Goal: Task Accomplishment & Management: Manage account settings

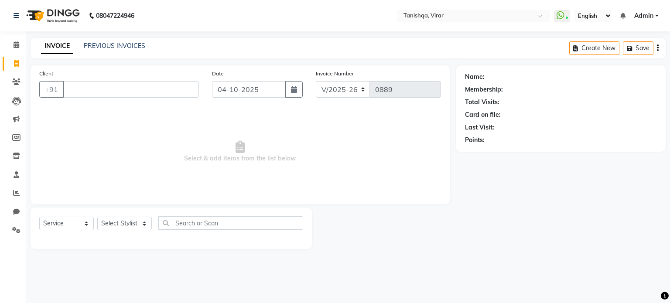
select select "8149"
select select "service"
click at [16, 45] on icon at bounding box center [17, 44] width 6 height 7
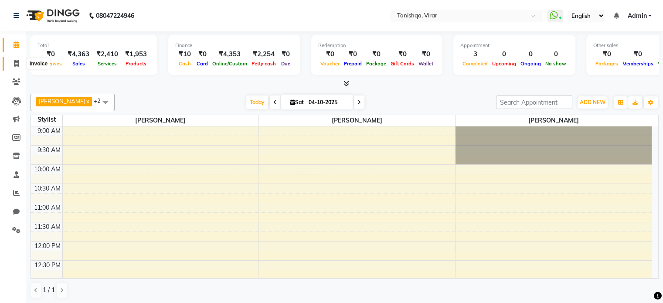
click at [15, 63] on icon at bounding box center [16, 63] width 5 height 7
select select "service"
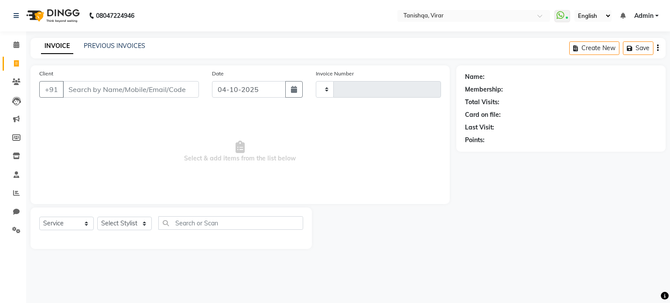
type input "0889"
select select "8149"
click at [118, 95] on input "Client" at bounding box center [131, 89] width 136 height 17
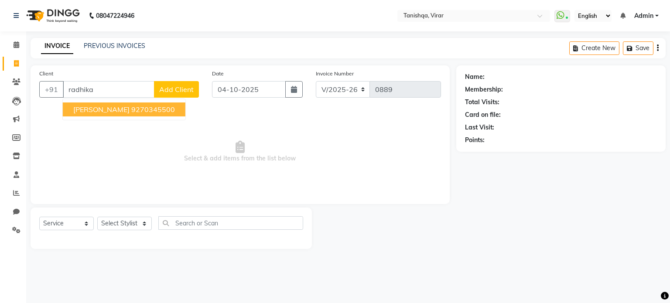
click at [99, 110] on span "Radhika sutrave" at bounding box center [101, 109] width 56 height 9
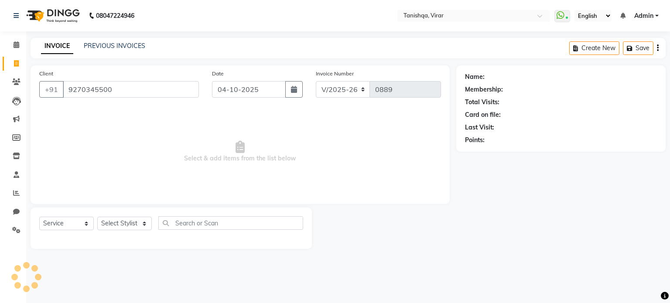
type input "9270345500"
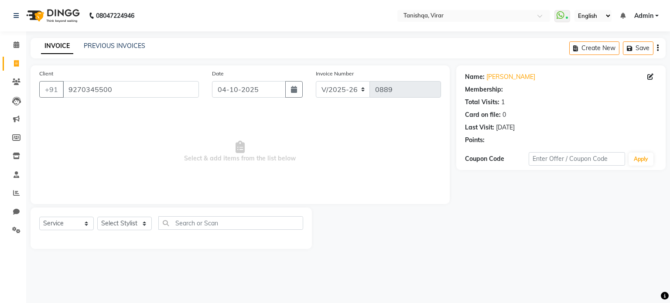
select select "1: Object"
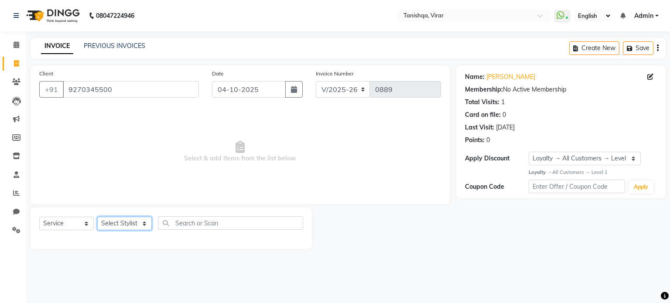
click at [116, 225] on select "Select Stylist Beena Gupta jaya mahhi Priyanka Maheshwari Seema Pawar Supriya k…" at bounding box center [124, 224] width 55 height 14
select select "75949"
click at [97, 217] on select "Select Stylist Beena Gupta jaya mahhi Priyanka Maheshwari Seema Pawar Supriya k…" at bounding box center [124, 224] width 55 height 14
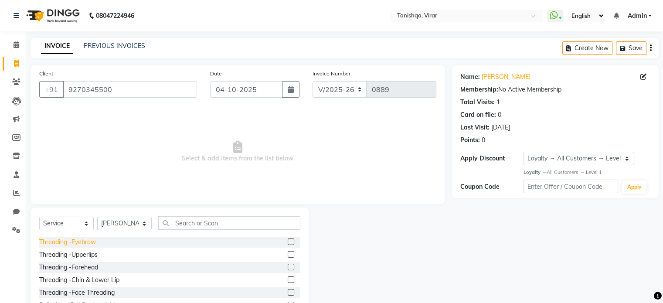
click at [92, 242] on div "Threading -Eyebrow" at bounding box center [67, 242] width 57 height 9
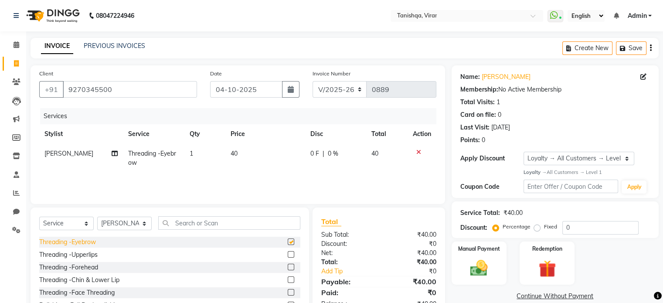
checkbox input "false"
click at [472, 275] on img at bounding box center [478, 268] width 29 height 21
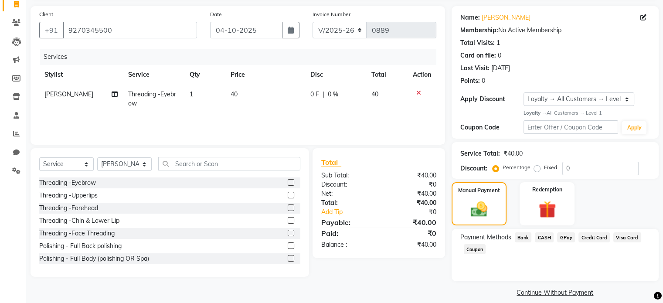
scroll to position [61, 0]
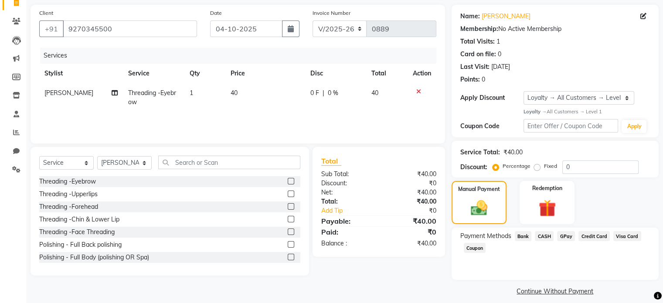
click at [566, 237] on span "GPay" at bounding box center [566, 236] width 18 height 10
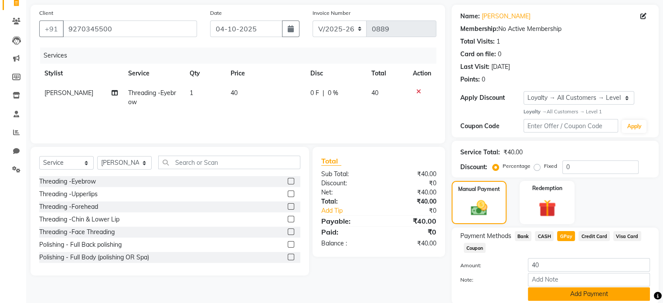
click at [586, 294] on button "Add Payment" at bounding box center [589, 294] width 122 height 14
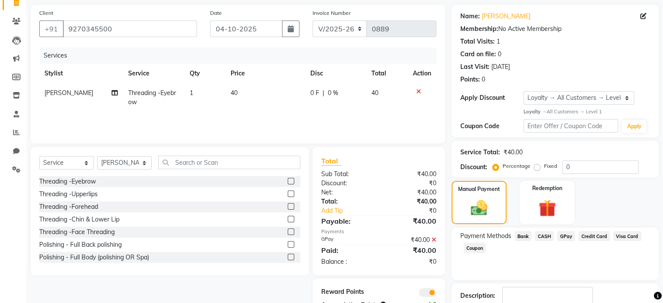
scroll to position [117, 0]
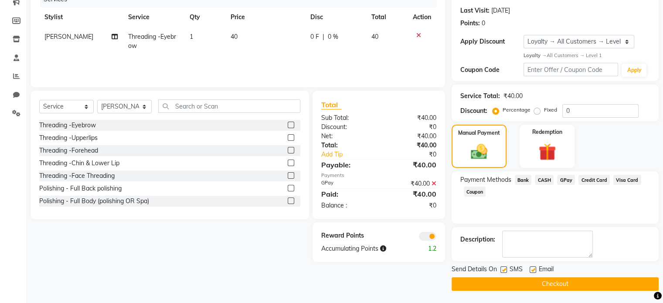
click at [556, 284] on button "Checkout" at bounding box center [555, 284] width 207 height 14
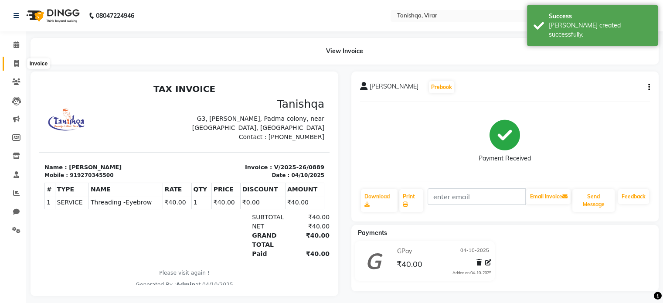
click at [15, 61] on icon at bounding box center [16, 63] width 5 height 7
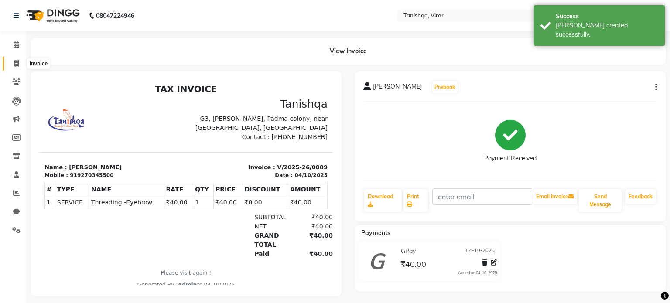
select select "service"
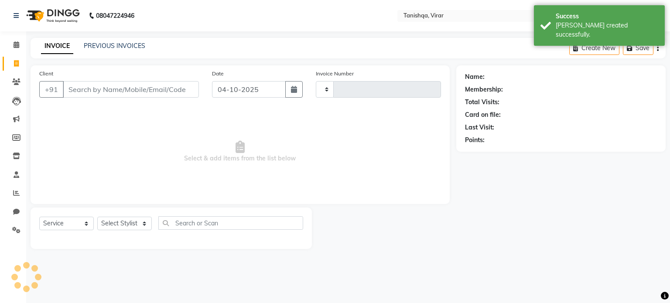
type input "0890"
select select "8149"
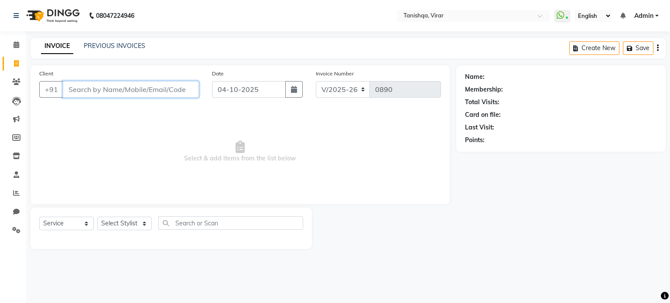
click at [94, 90] on input "Client" at bounding box center [131, 89] width 136 height 17
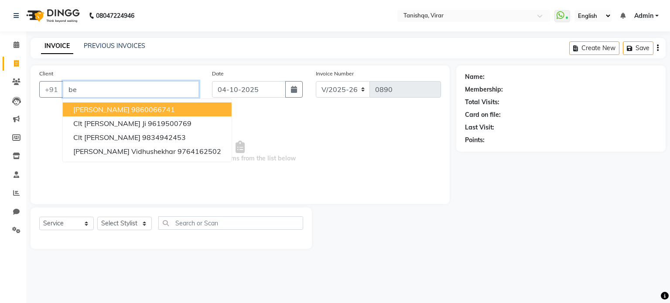
type input "b"
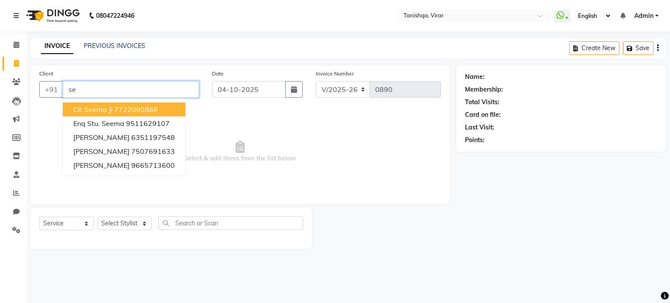
type input "s"
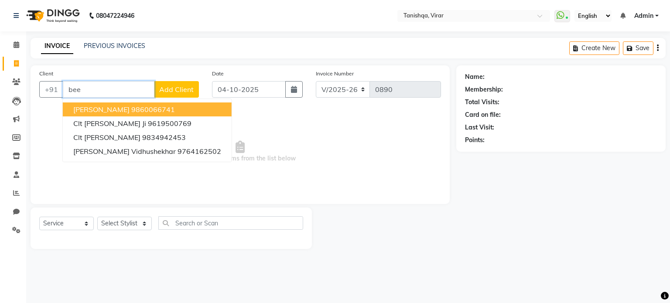
click at [94, 109] on button "Beena 9860066741" at bounding box center [147, 109] width 169 height 14
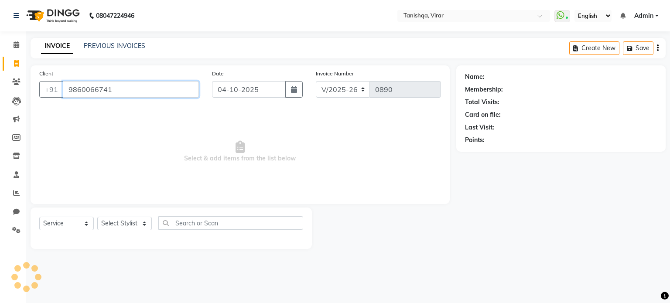
type input "9860066741"
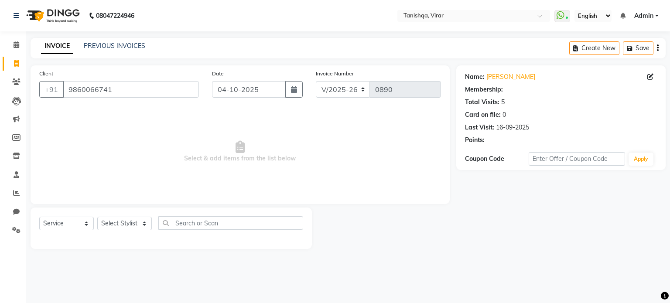
select select "1: Object"
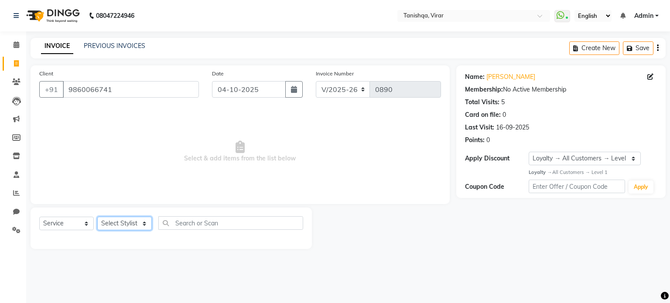
click at [115, 226] on select "Select Stylist Beena Gupta jaya mahhi Priyanka Maheshwari Seema Pawar Supriya k…" at bounding box center [124, 224] width 55 height 14
select select "75950"
click at [97, 217] on select "Select Stylist Beena Gupta jaya mahhi Priyanka Maheshwari Seema Pawar Supriya k…" at bounding box center [124, 224] width 55 height 14
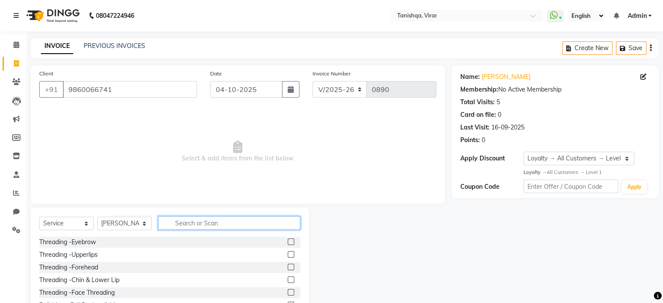
click at [200, 220] on input "text" at bounding box center [229, 223] width 142 height 14
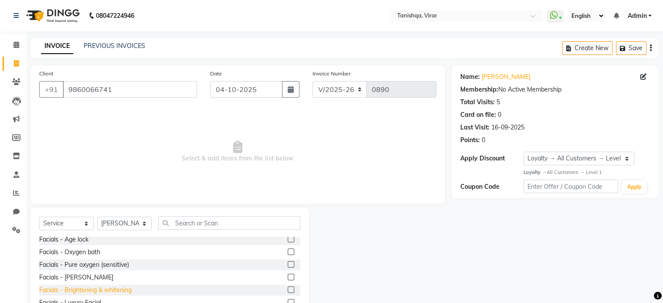
click at [113, 292] on div "Facials - Brightening & whitening" at bounding box center [85, 290] width 92 height 9
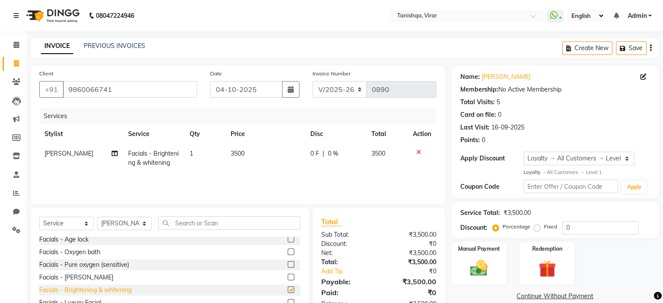
checkbox input "false"
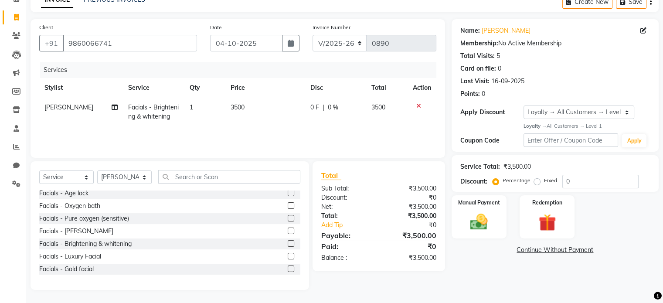
click at [535, 249] on link "Continue Without Payment" at bounding box center [555, 249] width 204 height 9
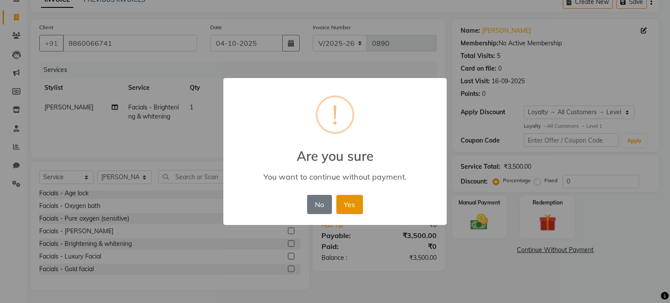
click at [348, 200] on button "Yes" at bounding box center [349, 204] width 27 height 19
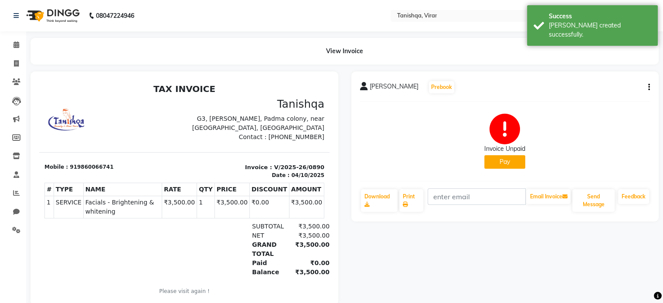
scroll to position [16, 0]
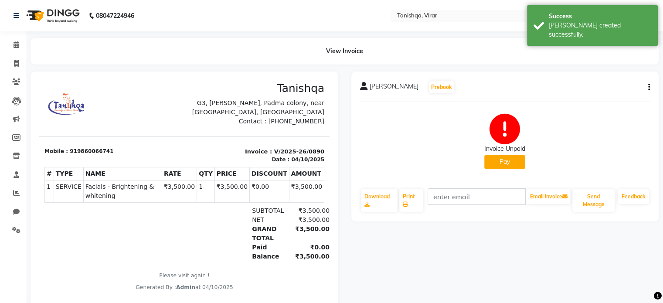
click at [515, 159] on button "Pay" at bounding box center [504, 162] width 41 height 14
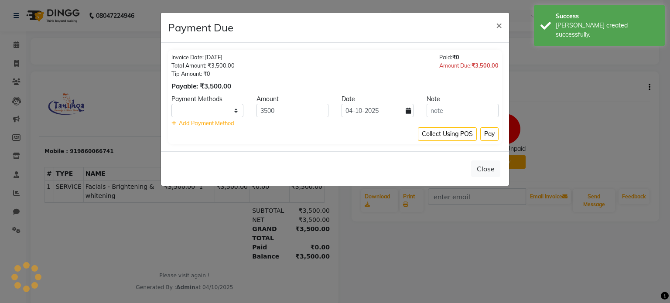
select select "1"
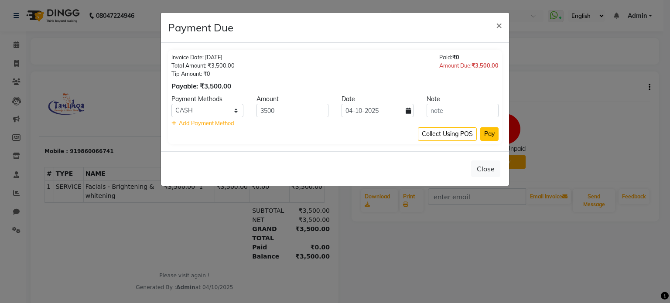
click at [488, 133] on button "Pay" at bounding box center [489, 134] width 18 height 14
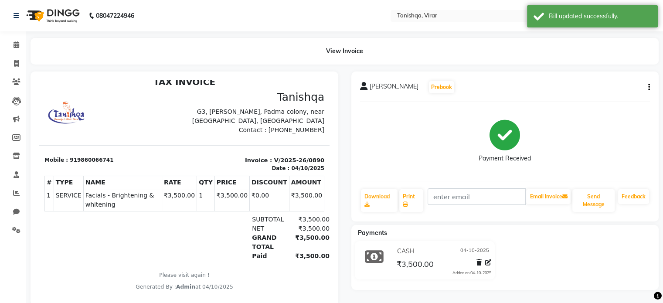
scroll to position [21, 0]
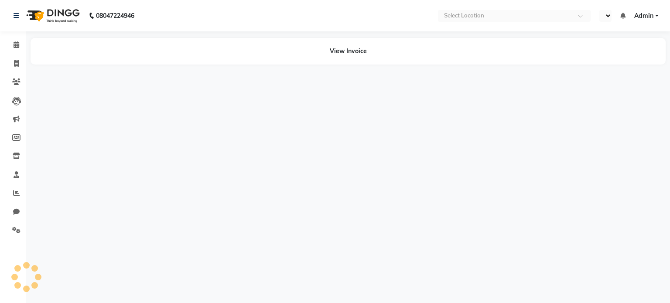
select select "en"
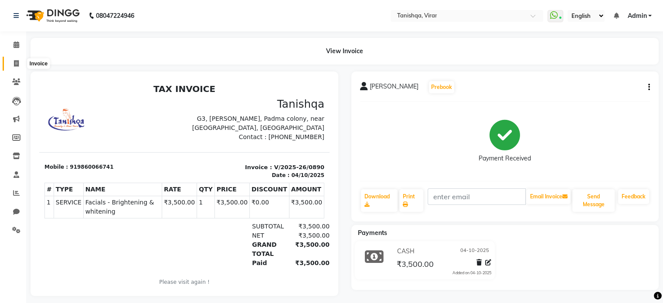
click at [18, 62] on icon at bounding box center [16, 63] width 5 height 7
select select "8149"
select select "service"
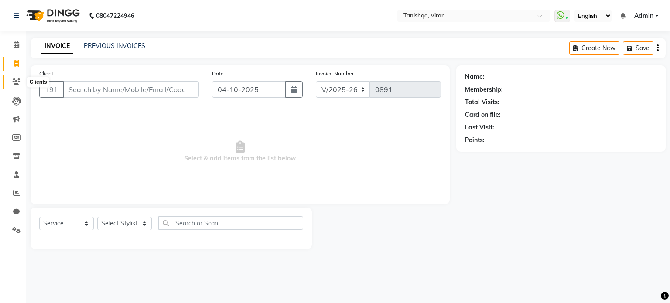
click at [16, 80] on icon at bounding box center [16, 81] width 8 height 7
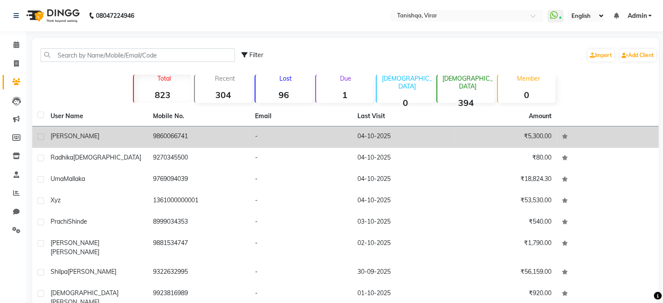
click at [59, 139] on span "[PERSON_NAME]" at bounding box center [75, 136] width 49 height 8
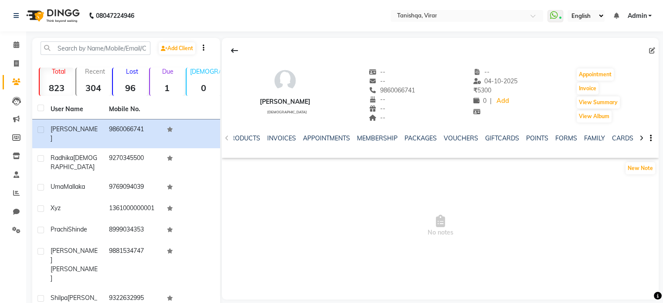
scroll to position [0, 120]
click at [535, 138] on link "POINTS" at bounding box center [536, 138] width 22 height 8
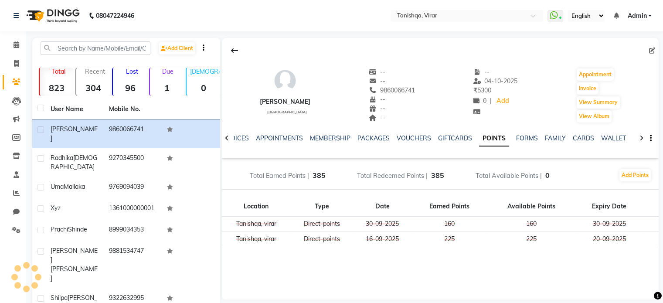
scroll to position [0, 87]
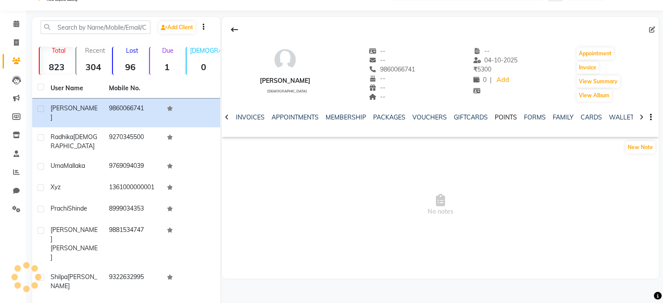
scroll to position [0, 87]
click at [14, 42] on icon at bounding box center [16, 42] width 5 height 7
select select "service"
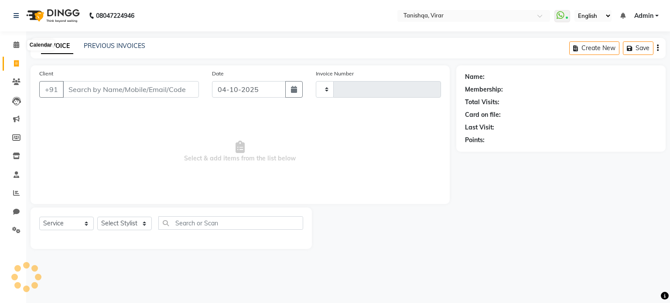
type input "0891"
select select "8149"
click at [94, 42] on link "PREVIOUS INVOICES" at bounding box center [114, 46] width 61 height 8
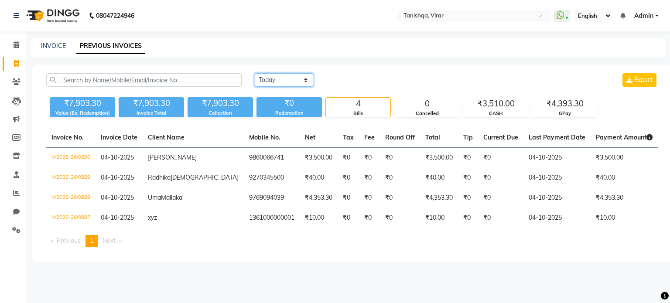
click at [288, 78] on select "Today Yesterday Custom Range" at bounding box center [284, 80] width 58 height 14
select select "range"
click at [255, 73] on select "Today Yesterday Custom Range" at bounding box center [284, 80] width 58 height 14
click at [363, 80] on input "04-10-2025" at bounding box center [354, 80] width 61 height 12
select select "10"
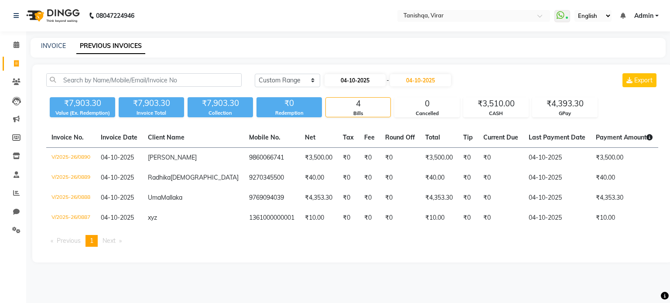
select select "2025"
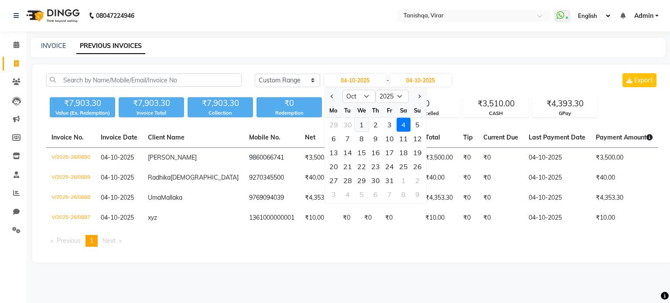
click at [361, 125] on div "1" at bounding box center [361, 125] width 14 height 14
type input "01-10-2025"
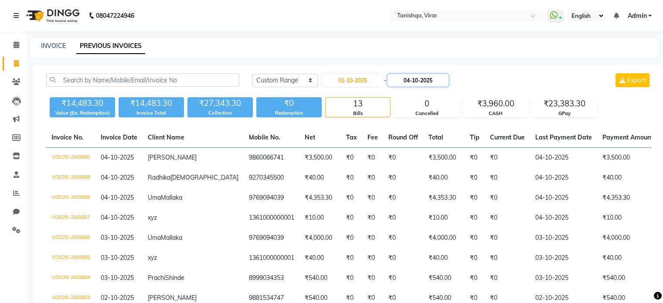
click at [412, 76] on input "04-10-2025" at bounding box center [418, 80] width 61 height 12
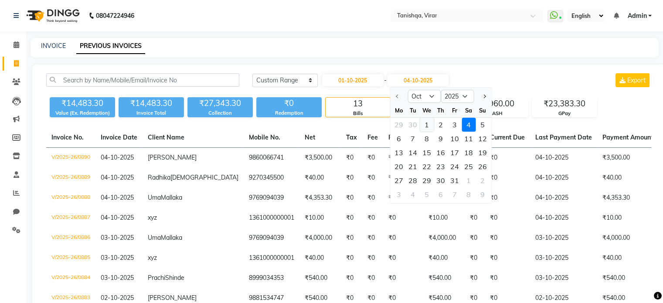
click at [427, 124] on div "1" at bounding box center [427, 125] width 14 height 14
type input "01-10-2025"
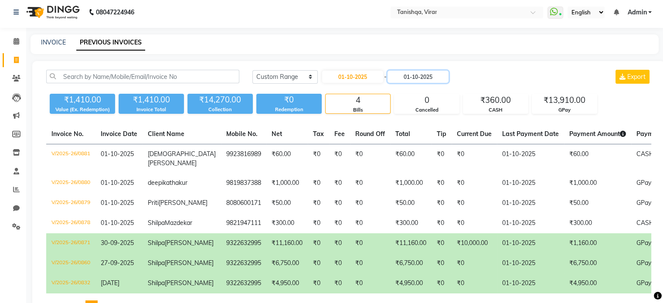
scroll to position [3, 0]
click at [340, 78] on input "01-10-2025" at bounding box center [352, 77] width 61 height 12
select select "10"
select select "2025"
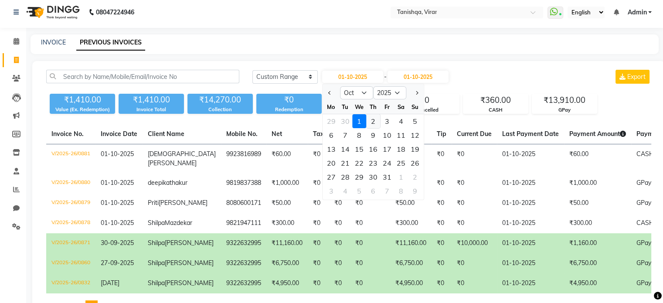
click at [371, 122] on div "2" at bounding box center [373, 121] width 14 height 14
type input "02-10-2025"
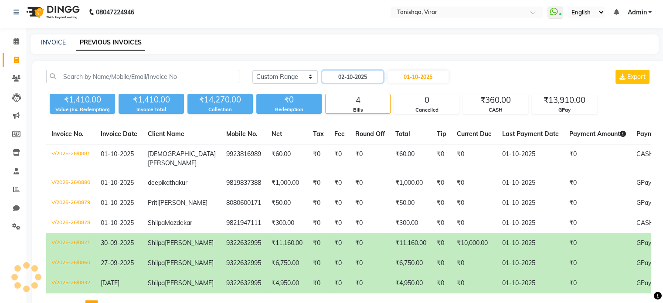
scroll to position [0, 0]
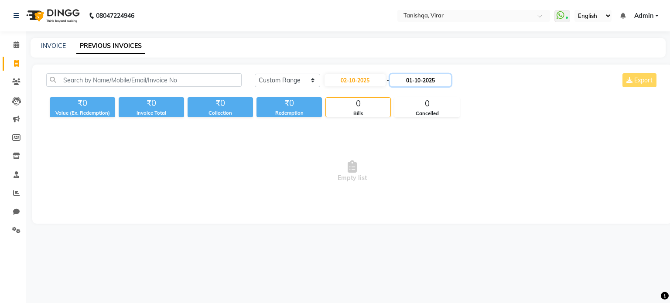
click at [411, 78] on input "01-10-2025" at bounding box center [420, 80] width 61 height 12
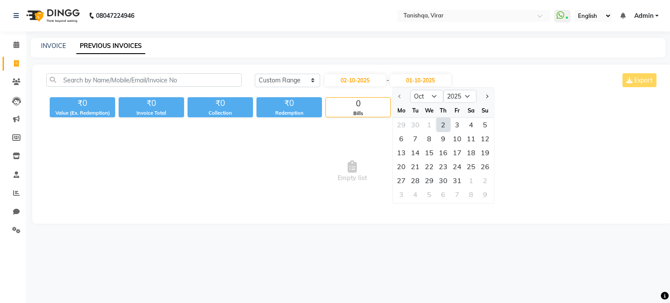
click at [443, 122] on div "2" at bounding box center [443, 125] width 14 height 14
type input "02-10-2025"
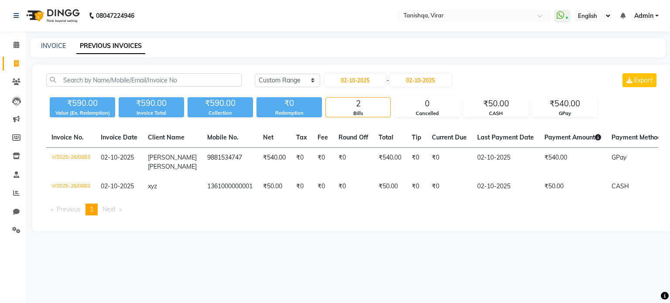
click at [316, 242] on main "INVOICE PREVIOUS INVOICES Today Yesterday Custom Range 02-10-2025 - 02-10-2025 …" at bounding box center [348, 141] width 644 height 206
click at [366, 77] on input "02-10-2025" at bounding box center [354, 80] width 61 height 12
select select "10"
select select "2025"
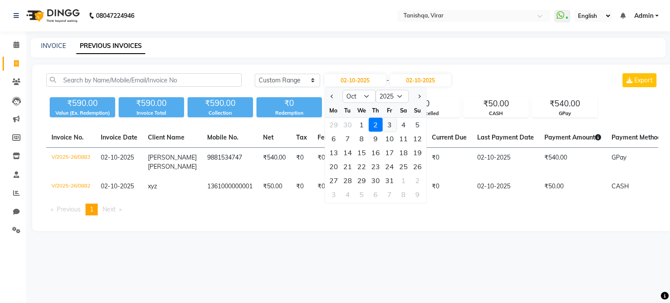
click at [390, 125] on div "3" at bounding box center [389, 125] width 14 height 14
type input "03-10-2025"
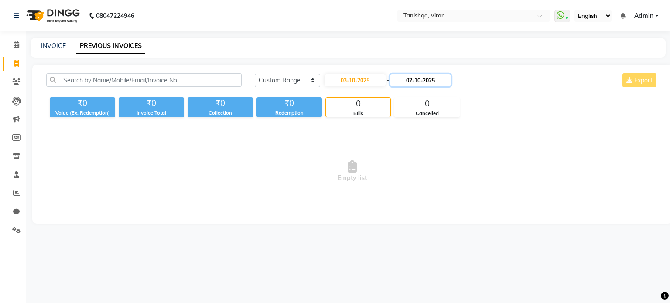
click at [419, 82] on input "02-10-2025" at bounding box center [420, 80] width 61 height 12
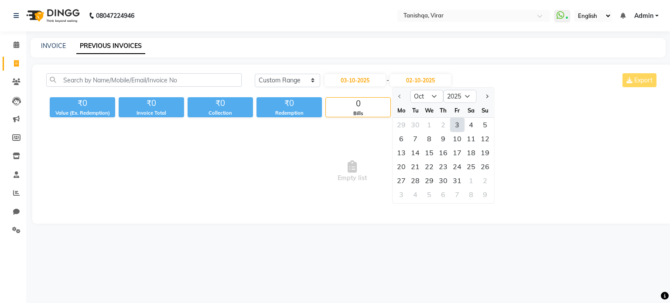
click at [455, 125] on div "3" at bounding box center [457, 125] width 14 height 14
type input "03-10-2025"
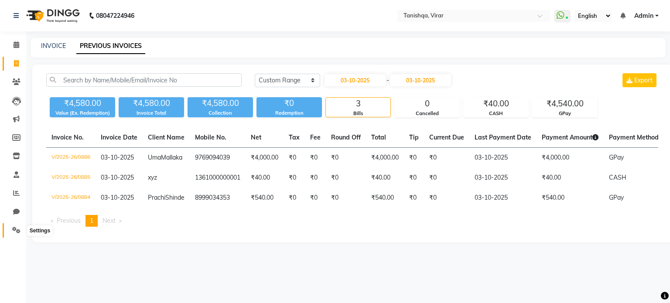
click at [10, 229] on span at bounding box center [16, 230] width 15 height 10
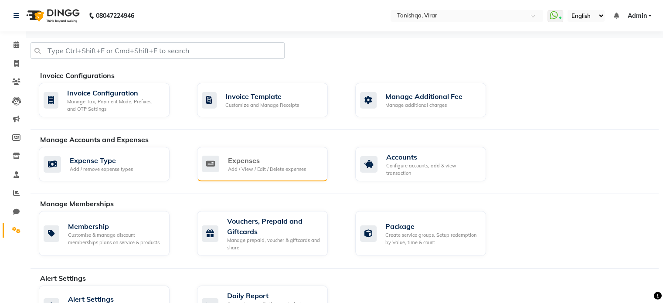
click at [281, 170] on div "Add / View / Edit / Delete expenses" at bounding box center [267, 169] width 78 height 7
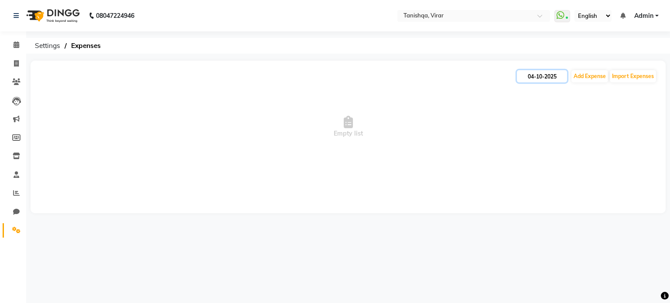
click at [544, 76] on input "04-10-2025" at bounding box center [542, 76] width 50 height 12
select select "10"
select select "2025"
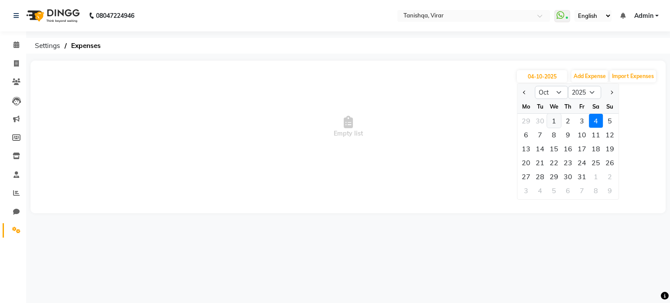
click at [553, 123] on div "1" at bounding box center [554, 121] width 14 height 14
type input "01-10-2025"
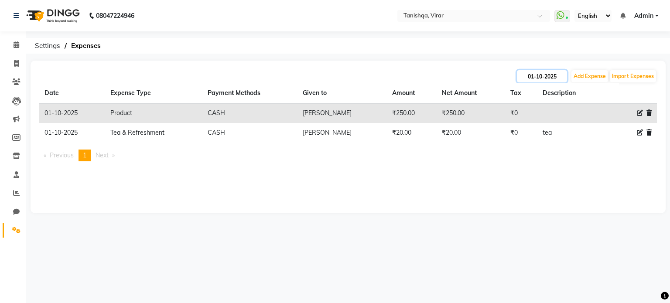
click at [553, 73] on input "01-10-2025" at bounding box center [542, 76] width 50 height 12
select select "10"
select select "2025"
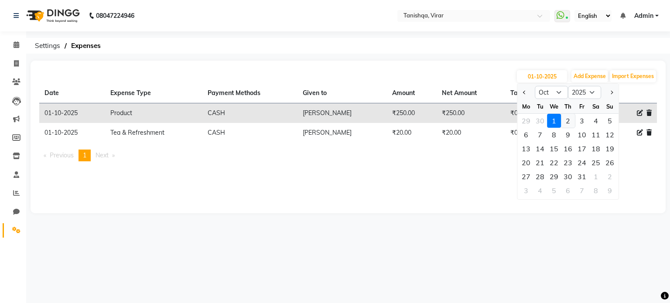
click at [567, 119] on div "2" at bounding box center [568, 121] width 14 height 14
type input "02-10-2025"
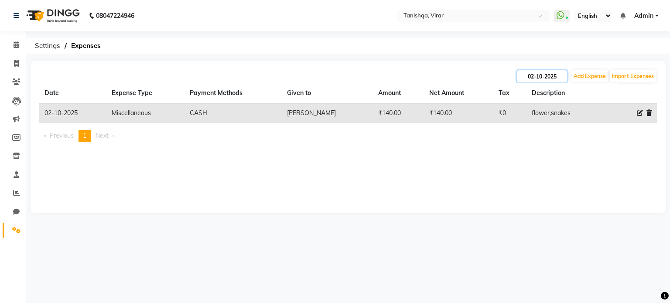
click at [556, 74] on input "02-10-2025" at bounding box center [542, 76] width 50 height 12
select select "10"
select select "2025"
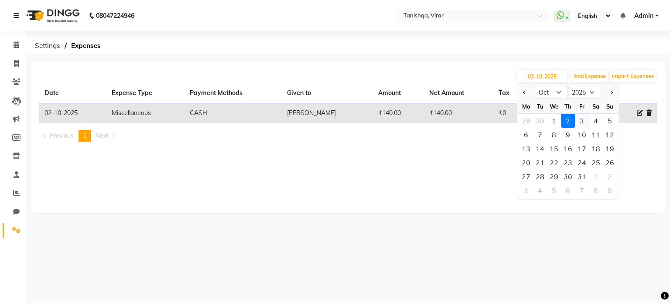
click at [582, 120] on div "3" at bounding box center [582, 121] width 14 height 14
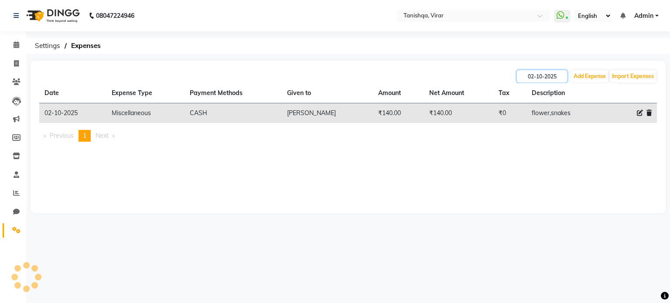
type input "03-10-2025"
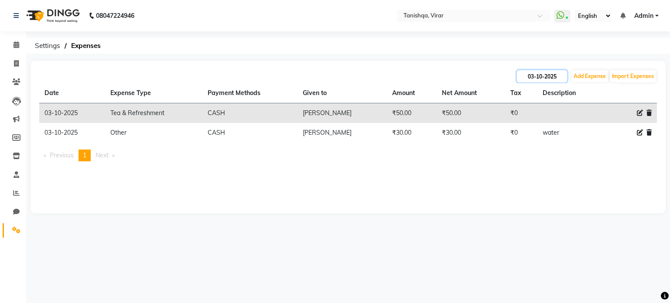
click at [538, 77] on input "03-10-2025" at bounding box center [542, 76] width 50 height 12
select select "10"
select select "2025"
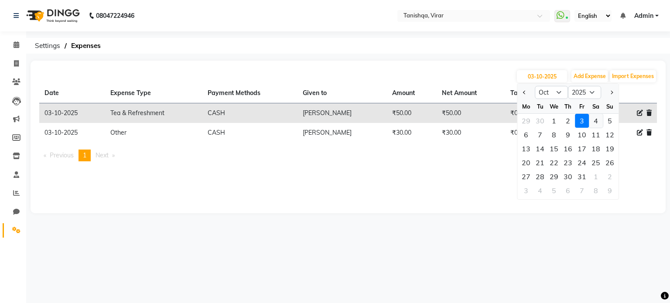
click at [595, 121] on div "4" at bounding box center [596, 121] width 14 height 14
type input "04-10-2025"
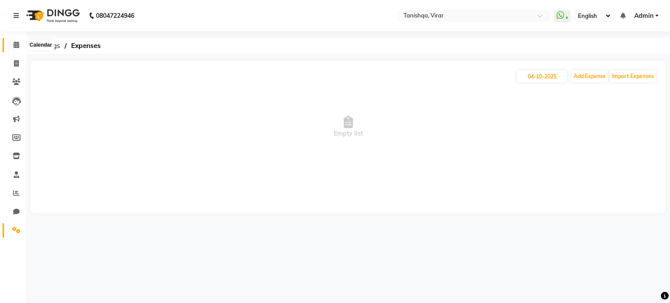
click at [15, 44] on icon at bounding box center [17, 44] width 6 height 7
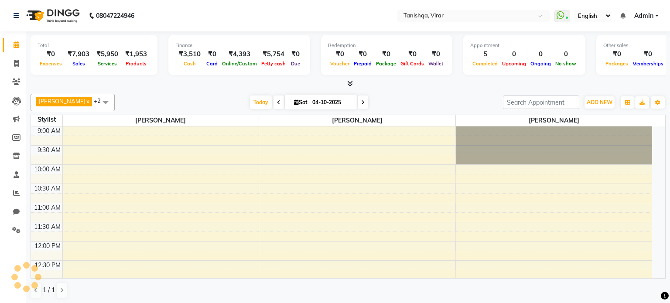
scroll to position [288, 0]
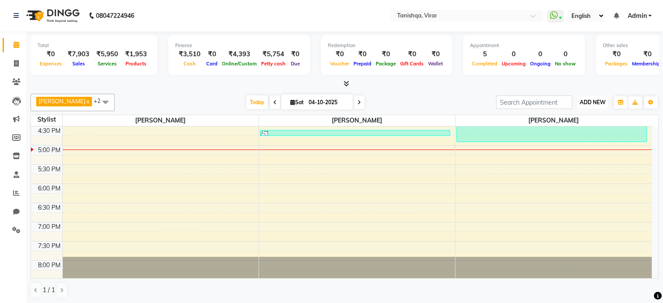
click at [593, 99] on span "ADD NEW" at bounding box center [593, 102] width 26 height 7
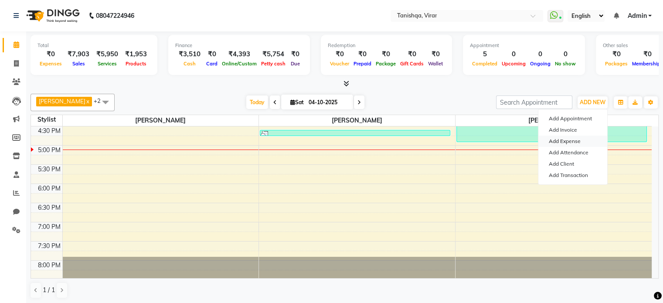
click at [569, 141] on link "Add Expense" at bounding box center [572, 141] width 69 height 11
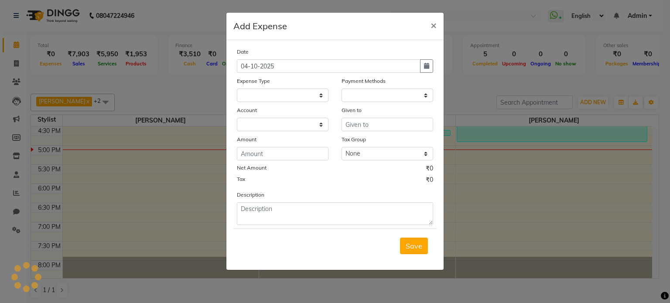
select select
select select "1"
select select "7279"
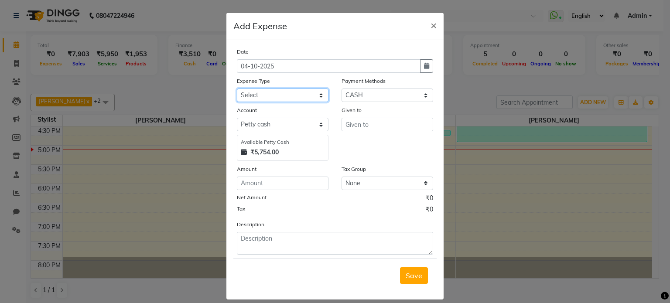
click at [252, 96] on select "Select Advance Salary Bank charges Car maintenance Cash transfer to bank Cash t…" at bounding box center [283, 96] width 92 height 14
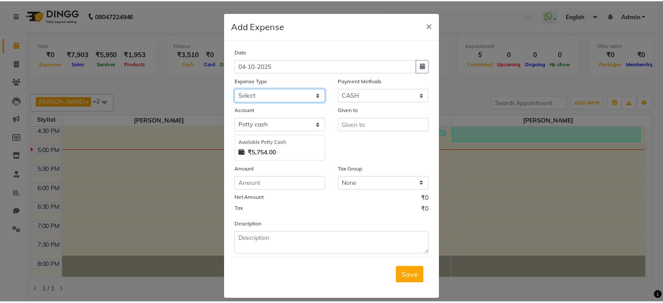
scroll to position [10, 0]
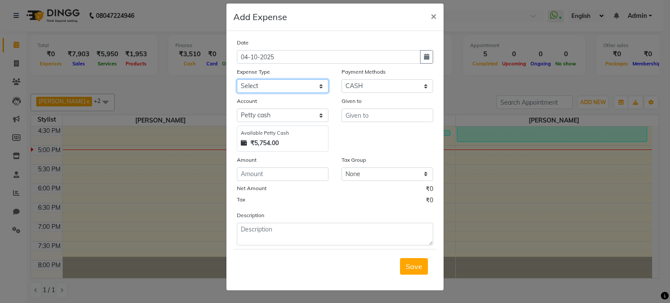
click at [284, 86] on select "Select Advance Salary Bank charges Car maintenance Cash transfer to bank Cash t…" at bounding box center [283, 86] width 92 height 14
select select "22343"
click at [237, 79] on select "Select Advance Salary Bank charges Car maintenance Cash transfer to bank Cash t…" at bounding box center [283, 86] width 92 height 14
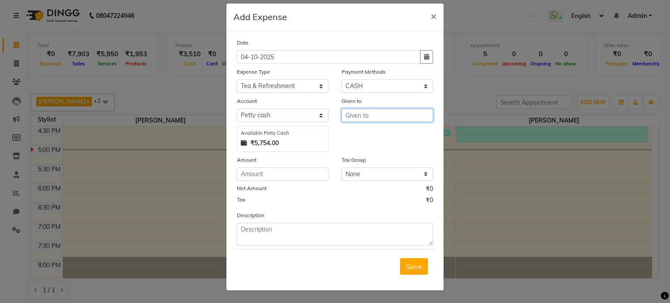
click at [359, 113] on input "text" at bounding box center [387, 116] width 92 height 14
click at [378, 135] on ngb-highlight "Supr iya khot" at bounding box center [388, 134] width 72 height 9
type input "[PERSON_NAME]"
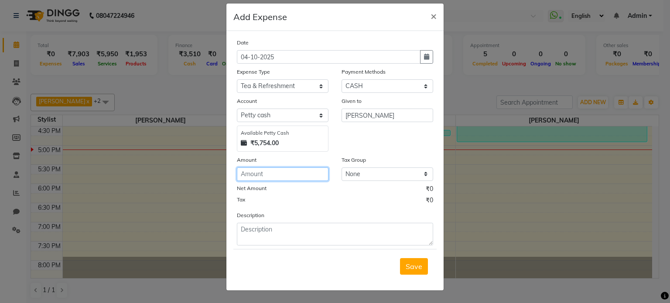
click at [248, 174] on input "number" at bounding box center [283, 174] width 92 height 14
type input "30"
click at [415, 265] on span "Save" at bounding box center [413, 266] width 17 height 9
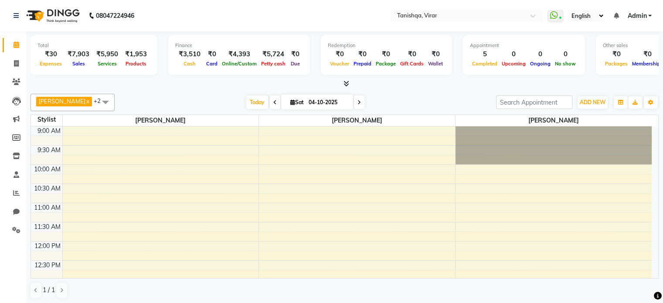
click at [251, 68] on div "Online/Custom" at bounding box center [239, 63] width 39 height 9
click at [265, 54] on div "₹5,724" at bounding box center [273, 54] width 29 height 10
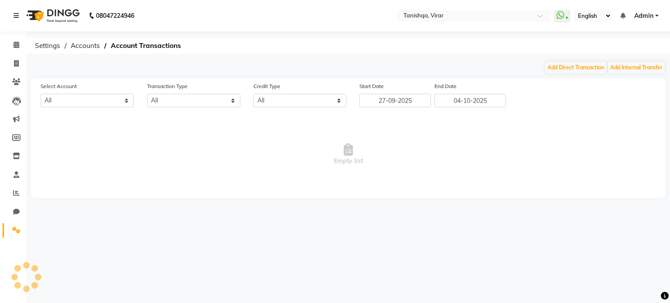
select select "7279"
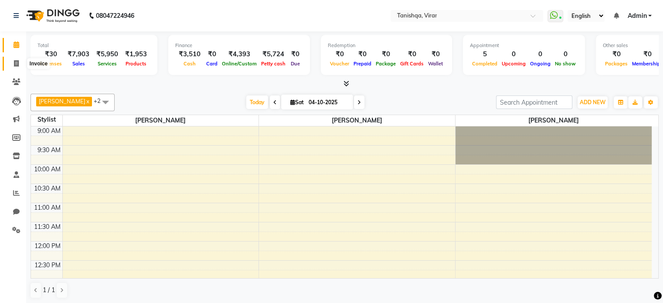
click at [15, 63] on icon at bounding box center [16, 63] width 5 height 7
select select "service"
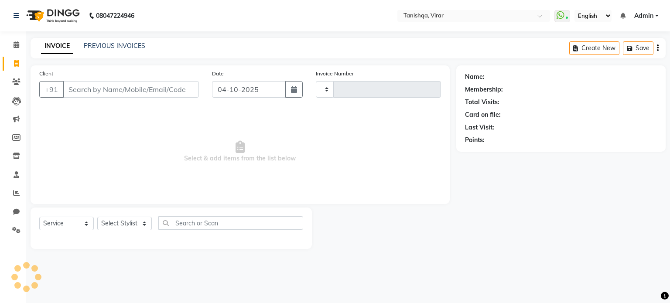
type input "0891"
select select "8149"
click at [92, 44] on link "PREVIOUS INVOICES" at bounding box center [114, 46] width 61 height 8
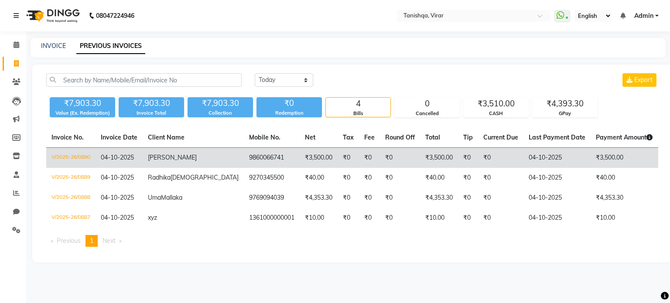
click at [124, 161] on span "04-10-2025" at bounding box center [117, 157] width 33 height 8
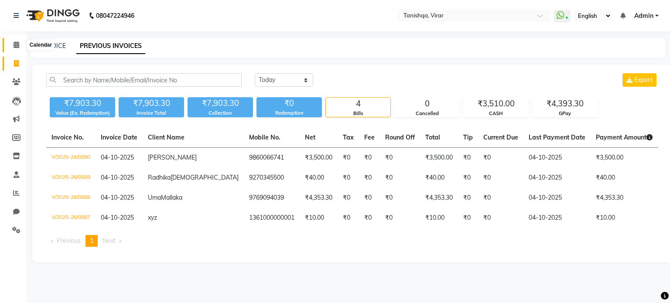
click at [15, 46] on icon at bounding box center [17, 44] width 6 height 7
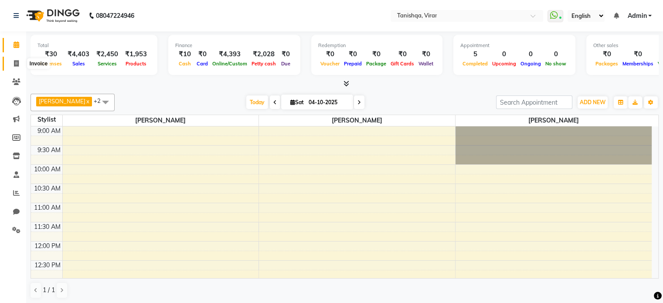
click at [16, 61] on icon at bounding box center [16, 63] width 5 height 7
select select "service"
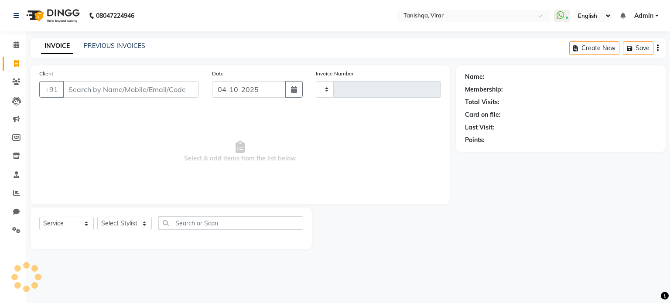
type input "0891"
select select "8149"
click at [89, 47] on link "PREVIOUS INVOICES" at bounding box center [114, 46] width 61 height 8
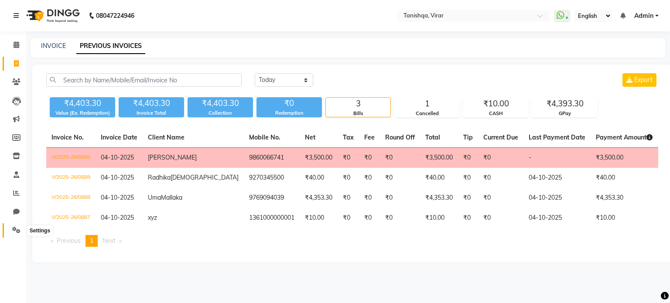
click at [14, 230] on icon at bounding box center [16, 230] width 8 height 7
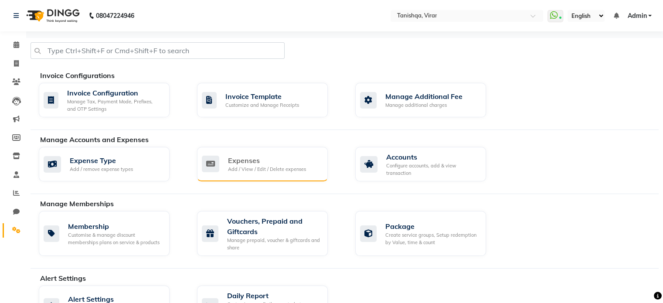
click at [277, 170] on div "Add / View / Edit / Delete expenses" at bounding box center [267, 169] width 78 height 7
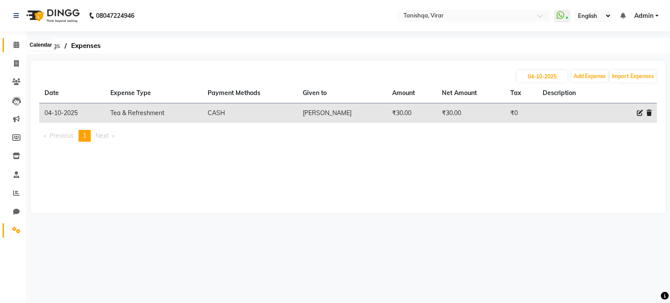
click at [15, 45] on icon at bounding box center [17, 44] width 6 height 7
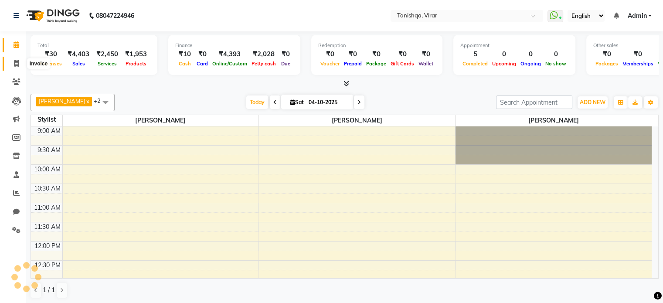
click at [11, 65] on span at bounding box center [16, 64] width 15 height 10
select select "service"
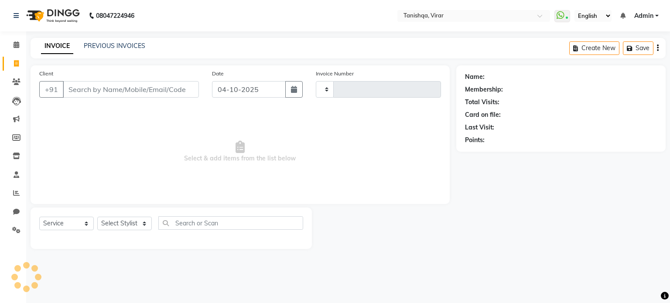
type input "0891"
select select "8149"
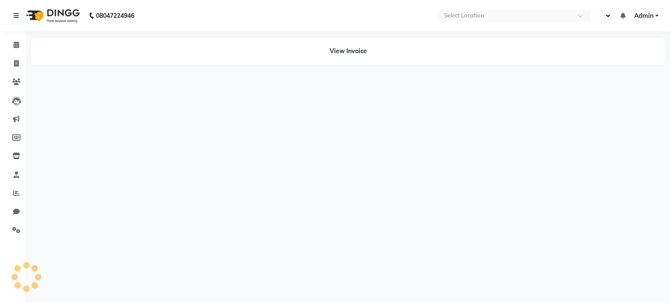
select select "en"
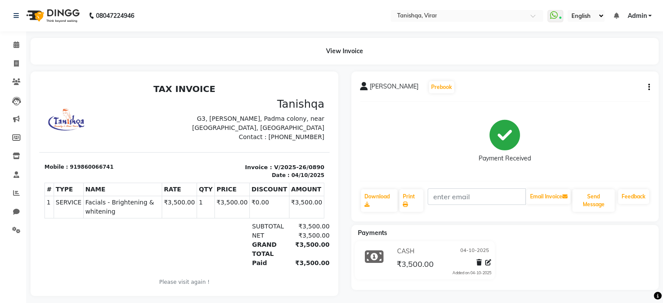
click at [648, 87] on icon "button" at bounding box center [649, 87] width 2 height 0
click at [605, 105] on div "Print Settings" at bounding box center [606, 109] width 60 height 11
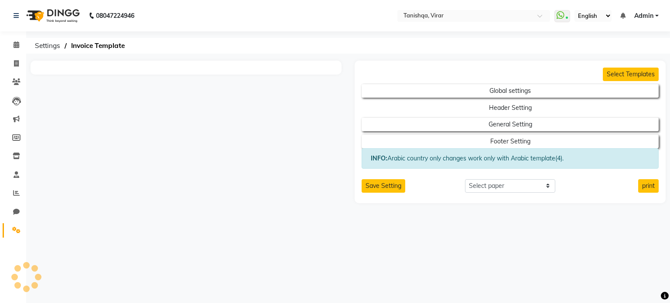
click at [605, 105] on button "Header Setting" at bounding box center [509, 108] width 297 height 14
select select "end"
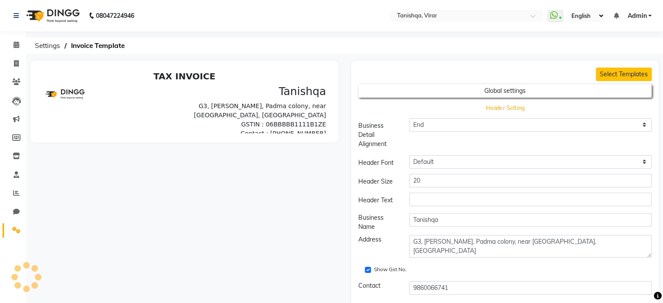
click at [605, 105] on button "Header Setting" at bounding box center [505, 108] width 264 height 12
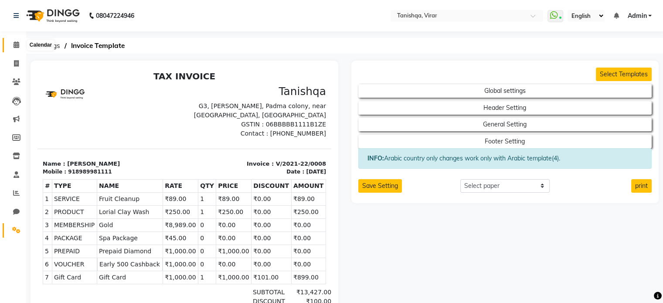
click at [14, 43] on icon at bounding box center [17, 44] width 6 height 7
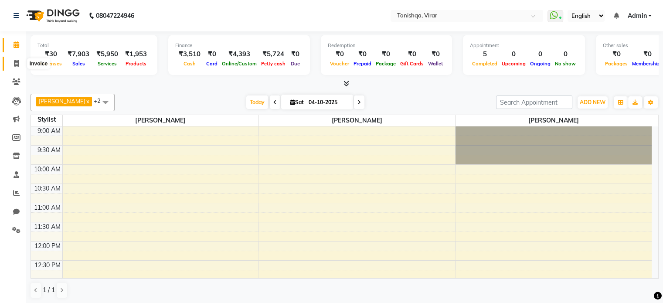
click at [15, 61] on icon at bounding box center [16, 63] width 5 height 7
select select "service"
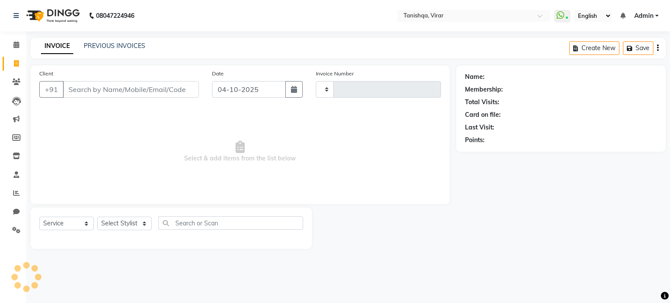
type input "0891"
select select "8149"
click at [96, 46] on link "PREVIOUS INVOICES" at bounding box center [114, 46] width 61 height 8
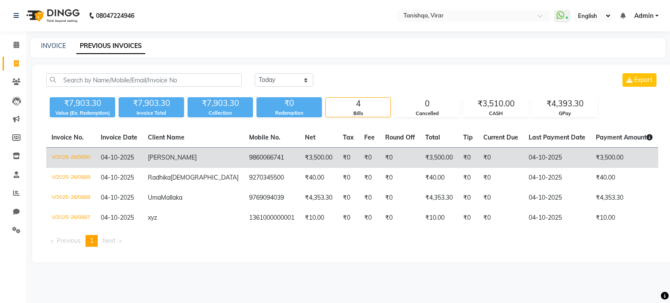
click at [604, 153] on td "₹3,500.00" at bounding box center [623, 158] width 67 height 20
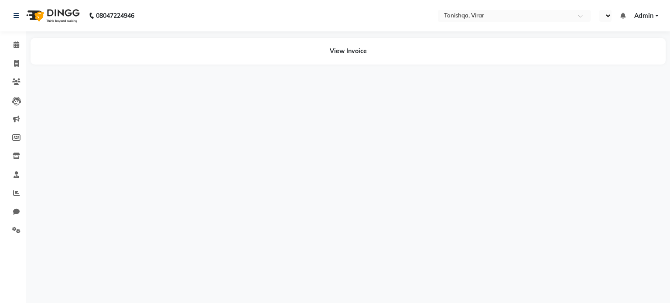
select select "en"
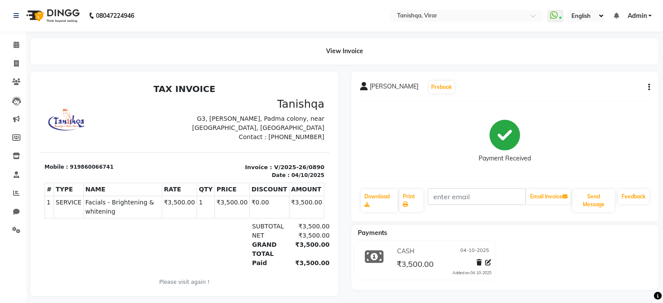
click at [647, 85] on button "button" at bounding box center [647, 87] width 5 height 9
click at [593, 65] on div "Cancel Invoice" at bounding box center [606, 65] width 60 height 11
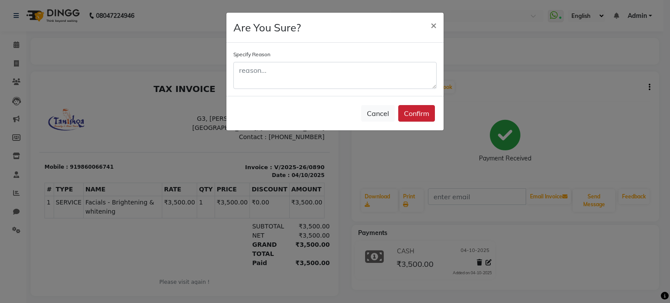
click at [429, 113] on button "Confirm" at bounding box center [416, 113] width 37 height 17
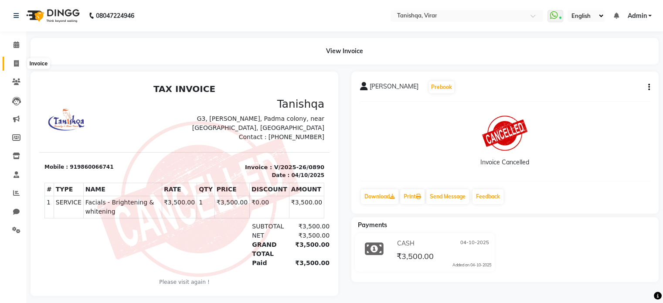
click at [15, 65] on icon at bounding box center [16, 63] width 5 height 7
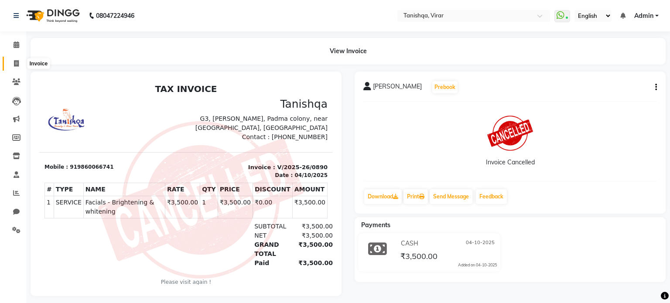
select select "service"
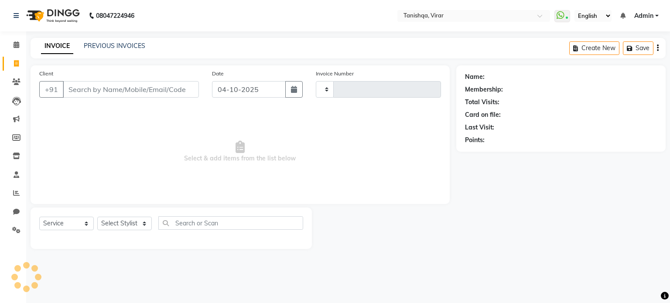
type input "0891"
select select "8149"
click at [15, 44] on icon at bounding box center [17, 44] width 6 height 7
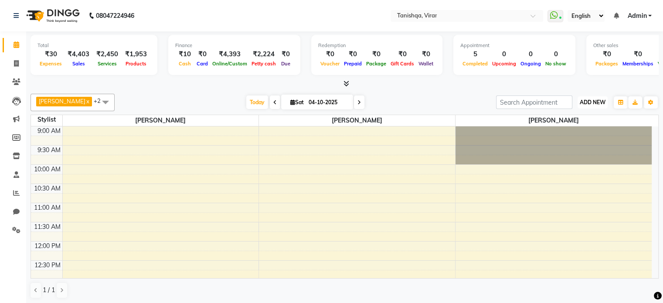
click at [592, 102] on span "ADD NEW" at bounding box center [593, 102] width 26 height 7
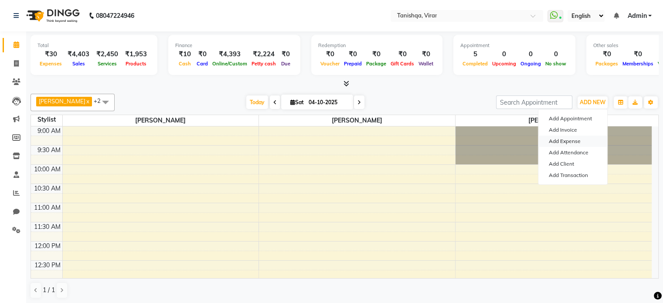
click at [572, 140] on link "Add Expense" at bounding box center [572, 141] width 69 height 11
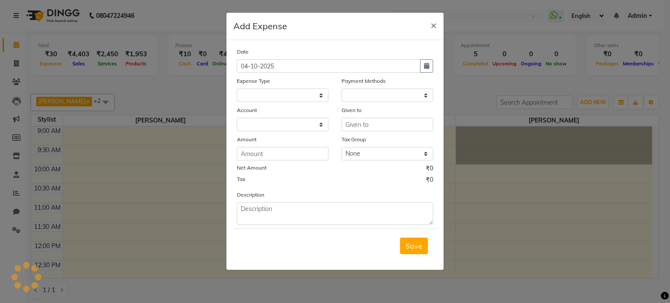
select select
select select "1"
select select "7279"
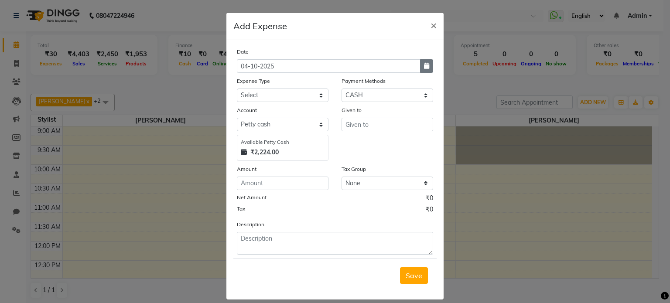
click at [423, 62] on button "button" at bounding box center [426, 66] width 13 height 14
select select "10"
select select "2025"
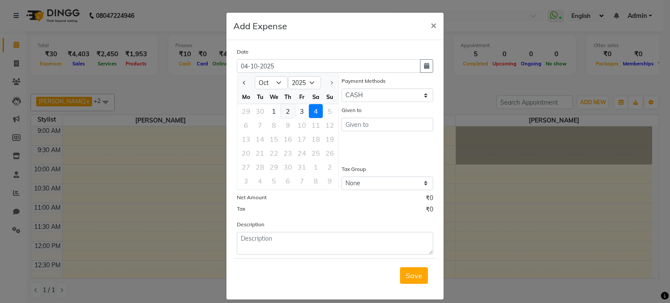
click at [284, 111] on div "2" at bounding box center [288, 111] width 14 height 14
type input "02-10-2025"
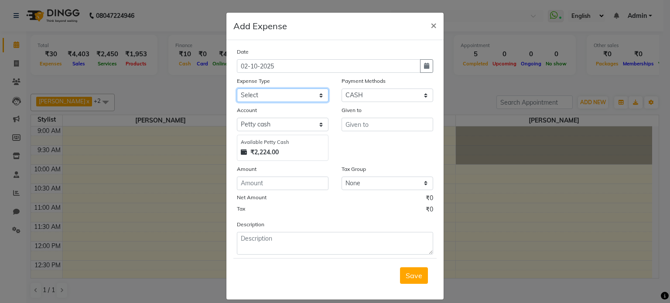
click at [259, 97] on select "Select Advance Salary Bank charges Car maintenance Cash transfer to bank Cash t…" at bounding box center [283, 96] width 92 height 14
select select "22337"
click at [237, 89] on select "Select Advance Salary Bank charges Car maintenance Cash transfer to bank Cash t…" at bounding box center [283, 96] width 92 height 14
click at [361, 128] on input "text" at bounding box center [387, 125] width 92 height 14
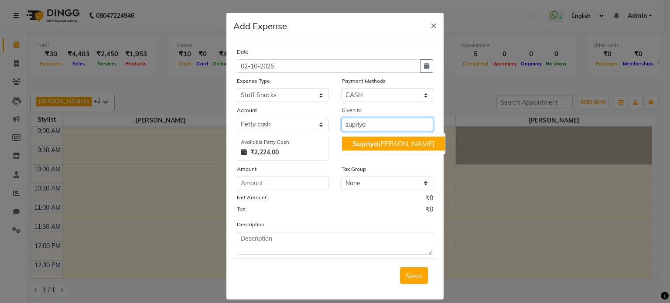
click at [370, 146] on span "Supriya" at bounding box center [365, 143] width 26 height 9
type input "[PERSON_NAME]"
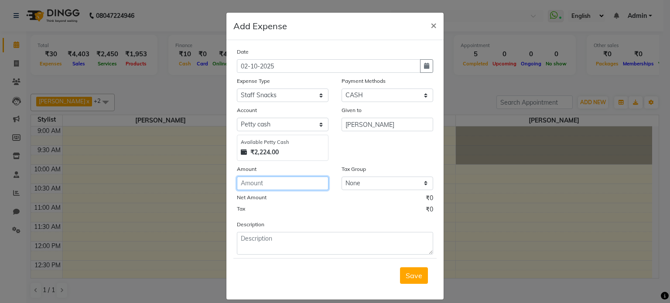
click at [286, 182] on input "number" at bounding box center [283, 184] width 92 height 14
type input "196"
click at [412, 277] on span "Save" at bounding box center [413, 275] width 17 height 9
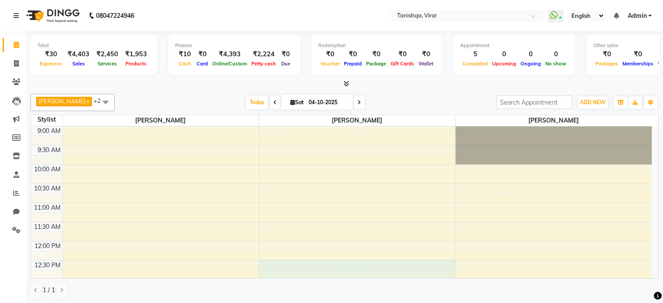
drag, startPoint x: 412, startPoint y: 277, endPoint x: 0, endPoint y: 189, distance: 420.9
click at [0, 189] on app-home "08047224946 Select Location × Tanishqa, Virar WhatsApp Status ✕ Status: Connect…" at bounding box center [331, 152] width 663 height 304
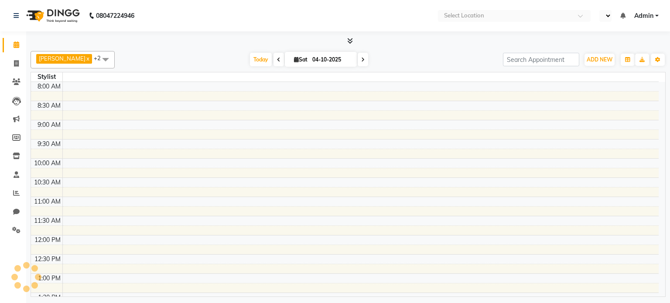
select select "en"
